Goal: Information Seeking & Learning: Learn about a topic

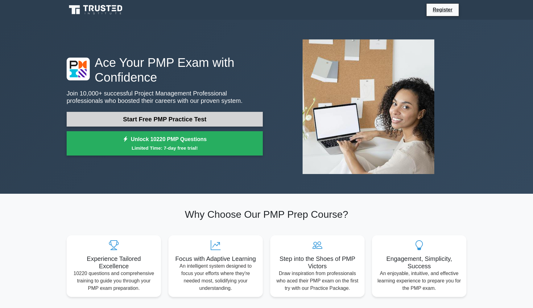
click at [205, 119] on link "Start Free PMP Practice Test" at bounding box center [165, 119] width 196 height 15
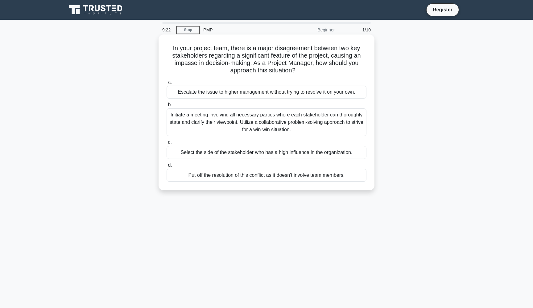
click at [316, 91] on div "Escalate the issue to higher management without trying to resolve it on your ow…" at bounding box center [267, 92] width 200 height 13
click at [167, 84] on input "a. Escalate the issue to higher management without trying to resolve it on your…" at bounding box center [167, 82] width 0 height 4
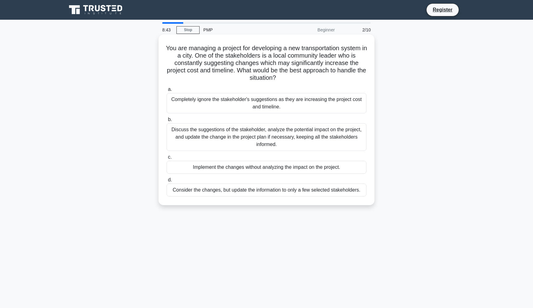
click at [316, 141] on div "Discuss the suggestions of the stakeholder, analyze the potential impact on the…" at bounding box center [267, 137] width 200 height 28
click at [167, 122] on input "b. Discuss the suggestions of the stakeholder, analyze the potential impact on …" at bounding box center [167, 120] width 0 height 4
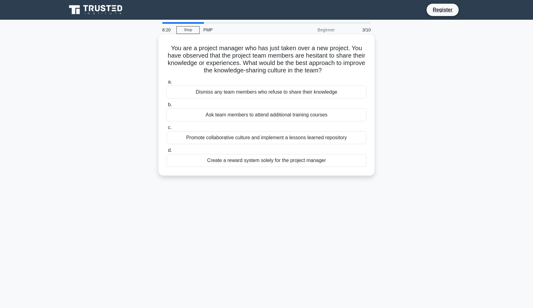
click at [301, 135] on div "Promote collaborative culture and implement a lessons learned repository" at bounding box center [267, 137] width 200 height 13
click at [167, 130] on input "c. Promote collaborative culture and implement a lessons learned repository" at bounding box center [167, 128] width 0 height 4
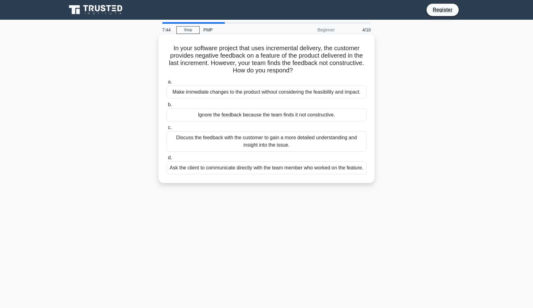
click at [287, 142] on div "Discuss the feedback with the customer to gain a more detailed understanding an…" at bounding box center [267, 141] width 200 height 20
click at [167, 130] on input "c. Discuss the feedback with the customer to gain a more detailed understanding…" at bounding box center [167, 128] width 0 height 4
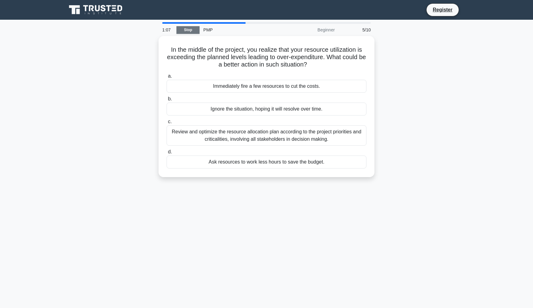
click at [191, 27] on link "Stop" at bounding box center [187, 30] width 23 height 8
